Goal: Task Accomplishment & Management: Complete application form

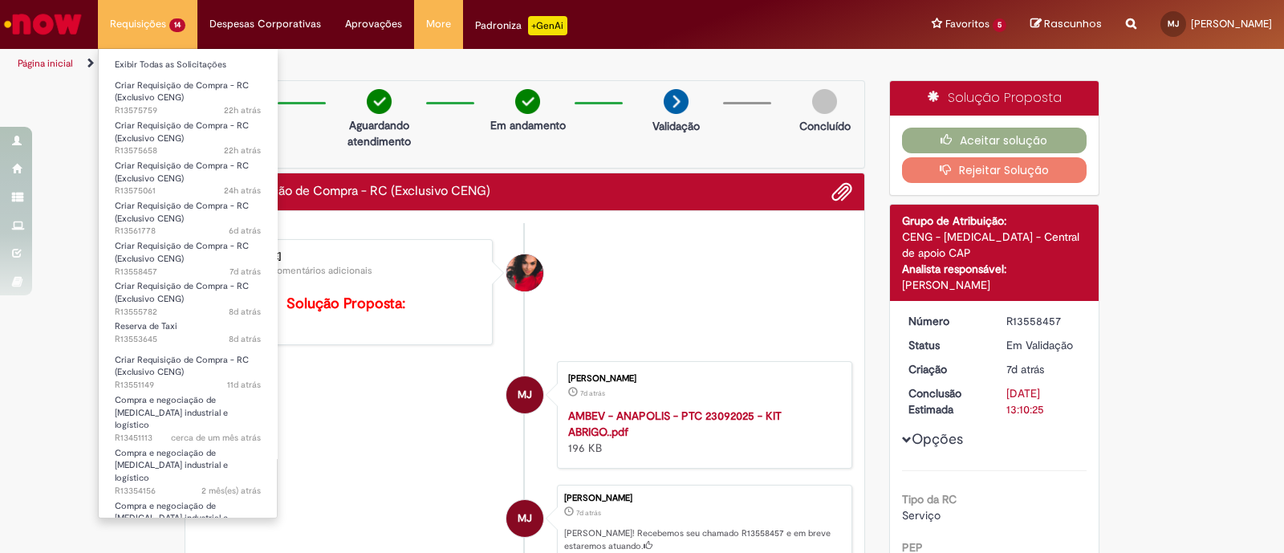
scroll to position [301, 0]
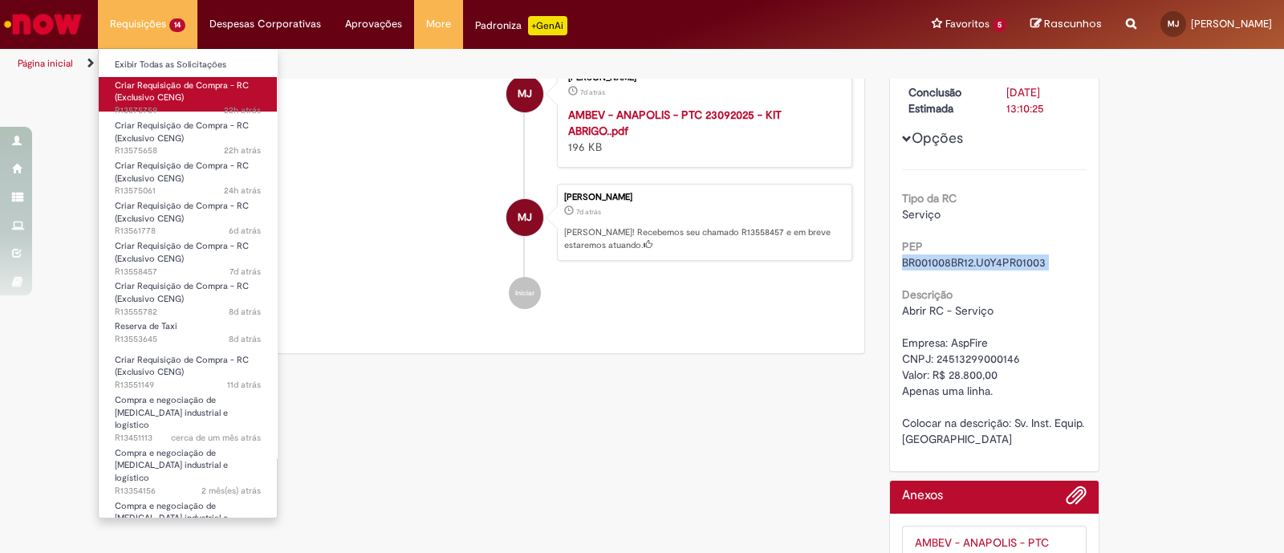
click at [170, 100] on span "Criar Requisição de Compra - RC (Exclusivo CENG)" at bounding box center [182, 91] width 134 height 25
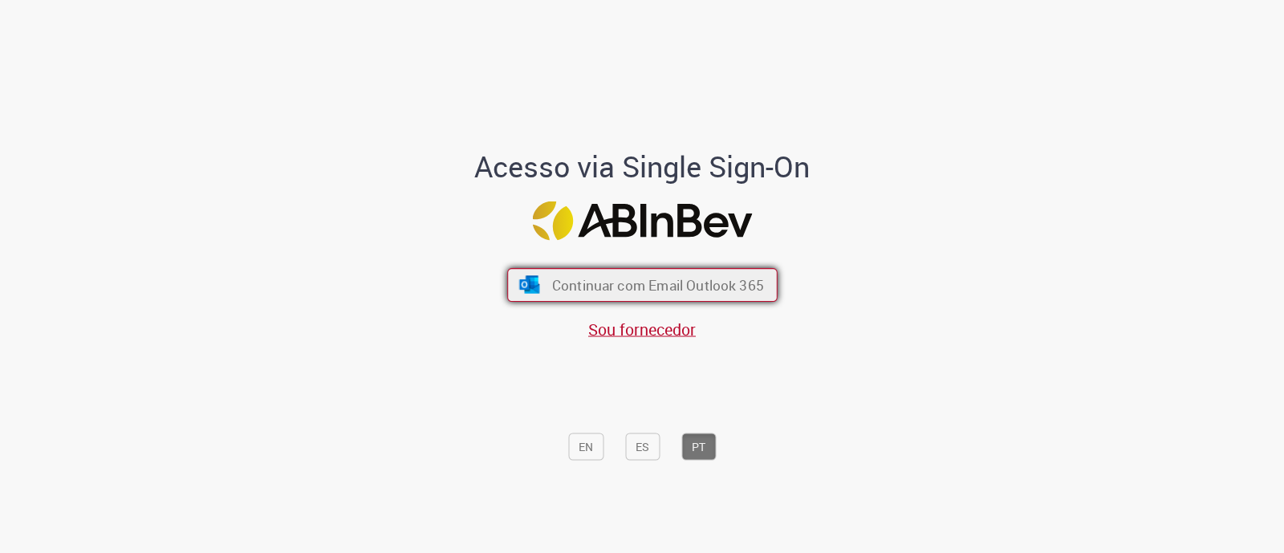
click at [574, 286] on span "Continuar com Email Outlook 365" at bounding box center [657, 285] width 212 height 18
click at [574, 284] on span "Continuar com Email Outlook 365" at bounding box center [657, 285] width 212 height 18
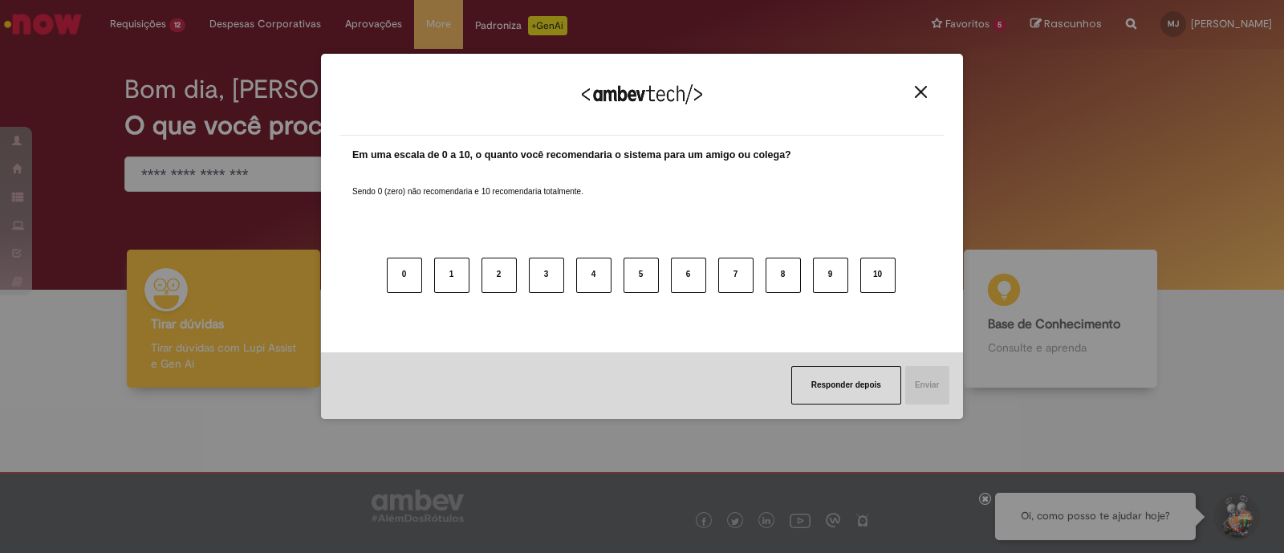
click at [916, 97] on img "Close" at bounding box center [921, 92] width 12 height 12
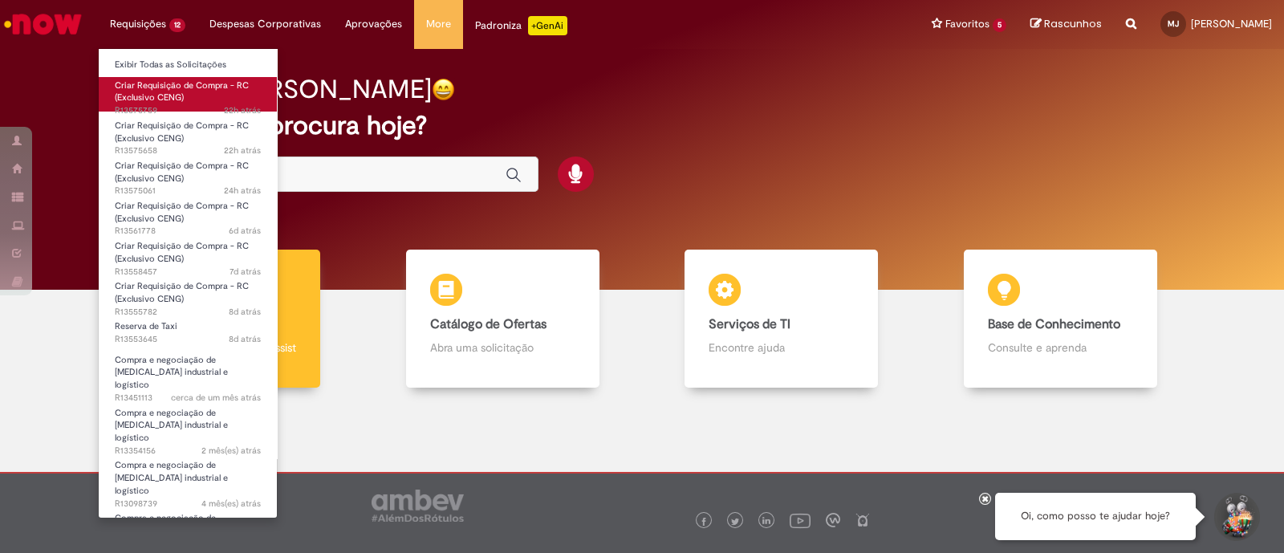
click at [160, 90] on span "Criar Requisição de Compra - RC (Exclusivo CENG)" at bounding box center [182, 91] width 134 height 25
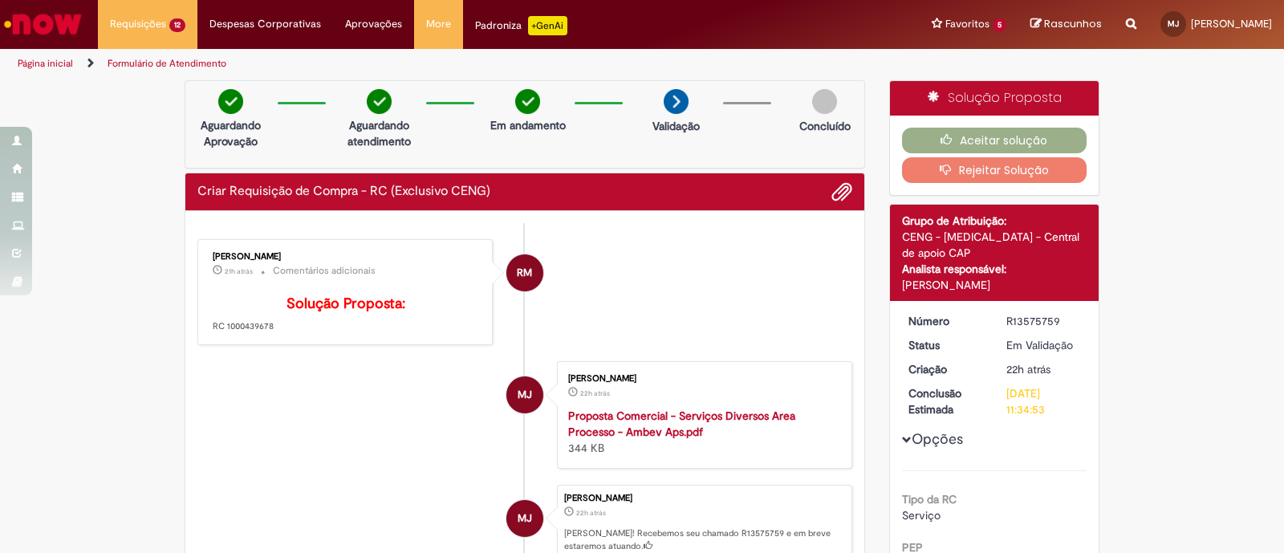
click at [1019, 315] on div "R13575759" at bounding box center [1043, 321] width 75 height 16
copy div "R13575759"
